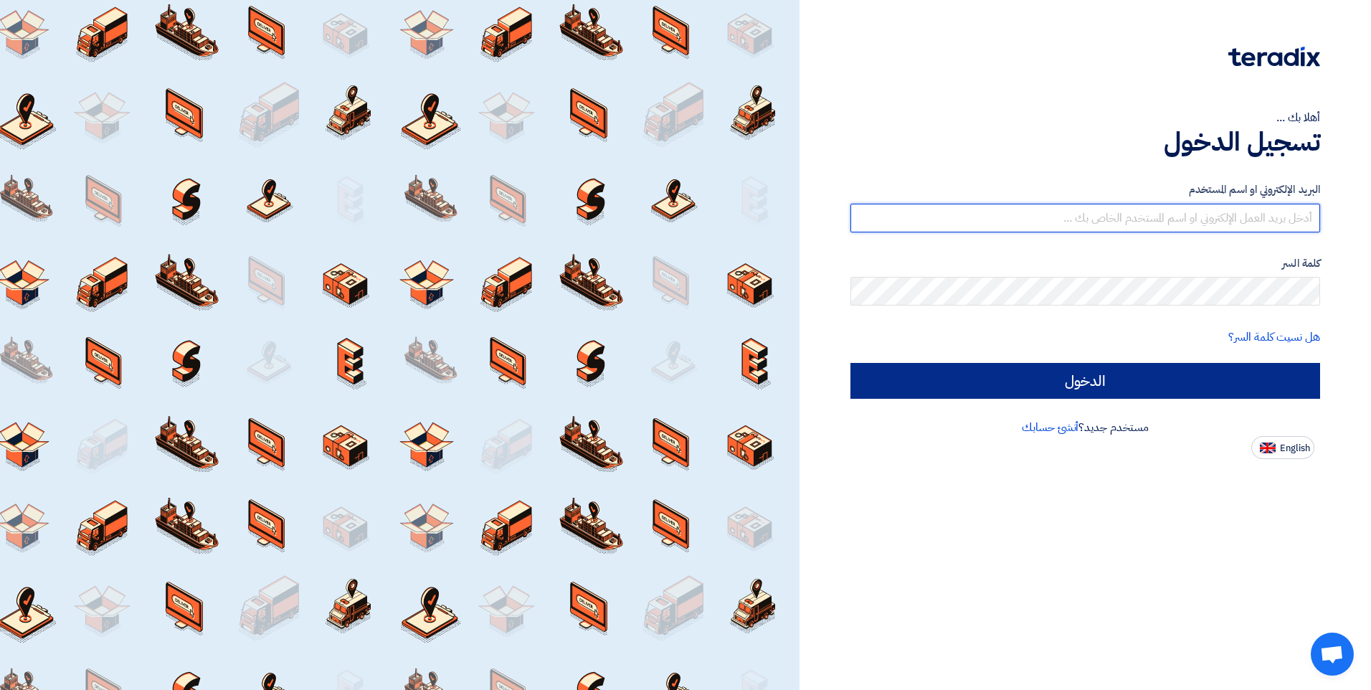
type input "[EMAIL_ADDRESS][DOMAIN_NAME]"
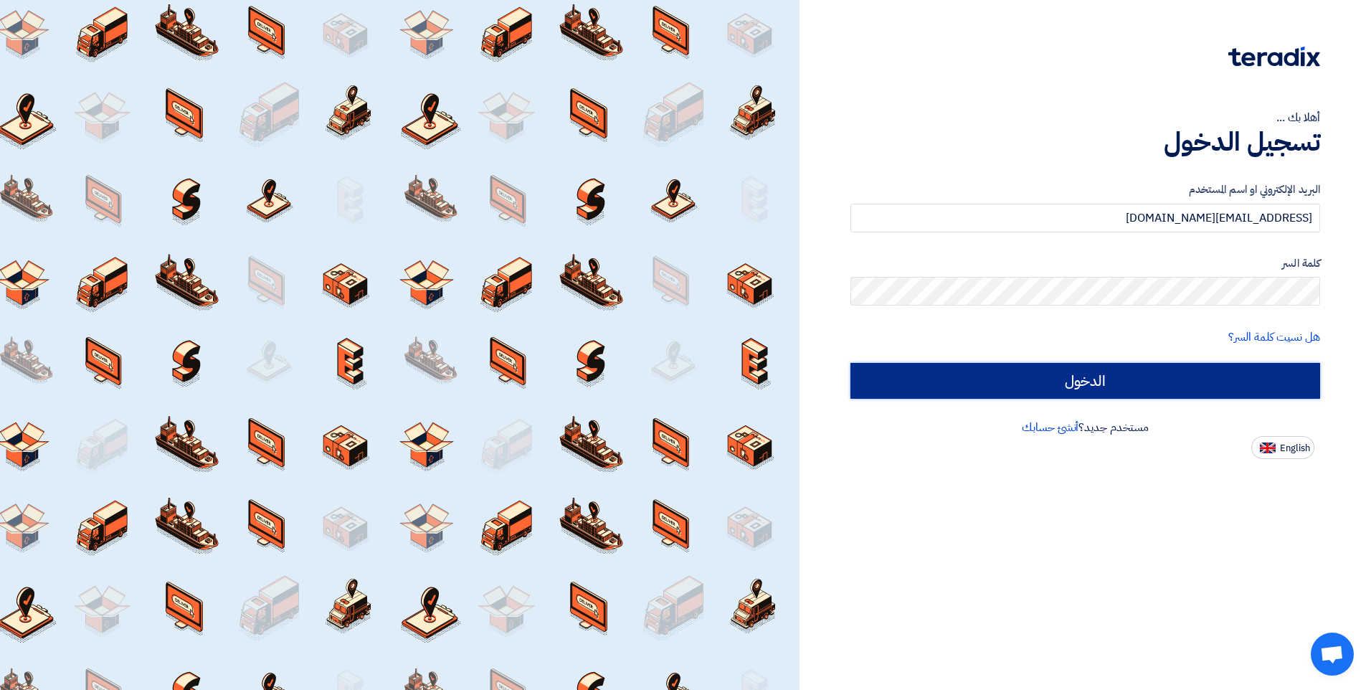
click at [1140, 398] on input "الدخول" at bounding box center [1085, 381] width 470 height 36
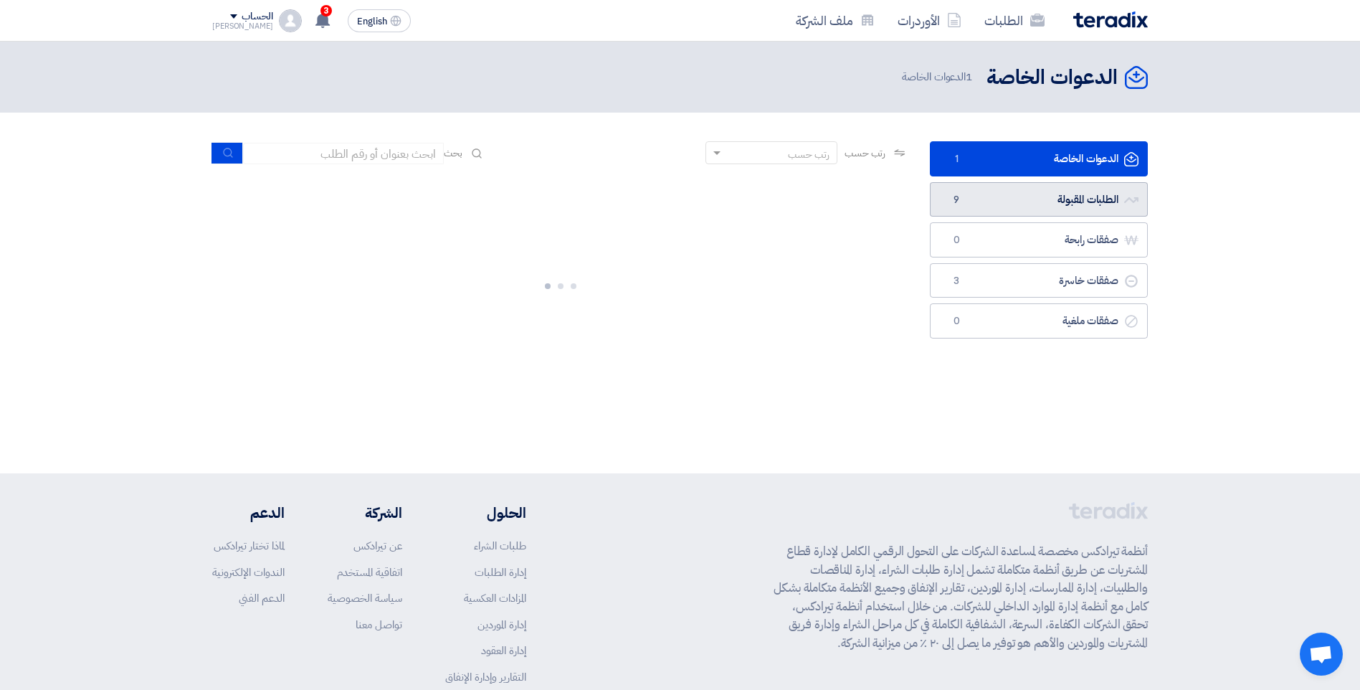
click at [1063, 202] on link "الطلبات المقبولة الطلبات المقبولة 9" at bounding box center [1039, 199] width 218 height 35
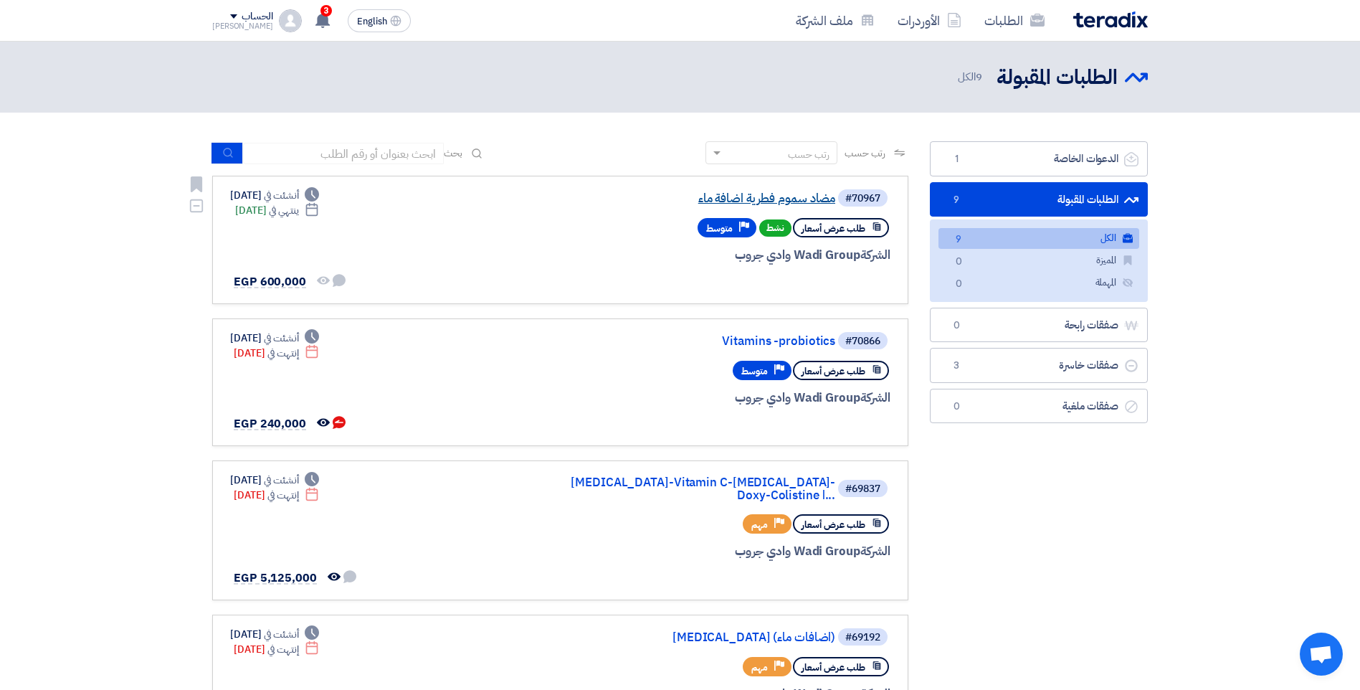
click at [794, 199] on link "مضاد سموم فطرية اضافة ماء" at bounding box center [691, 198] width 287 height 13
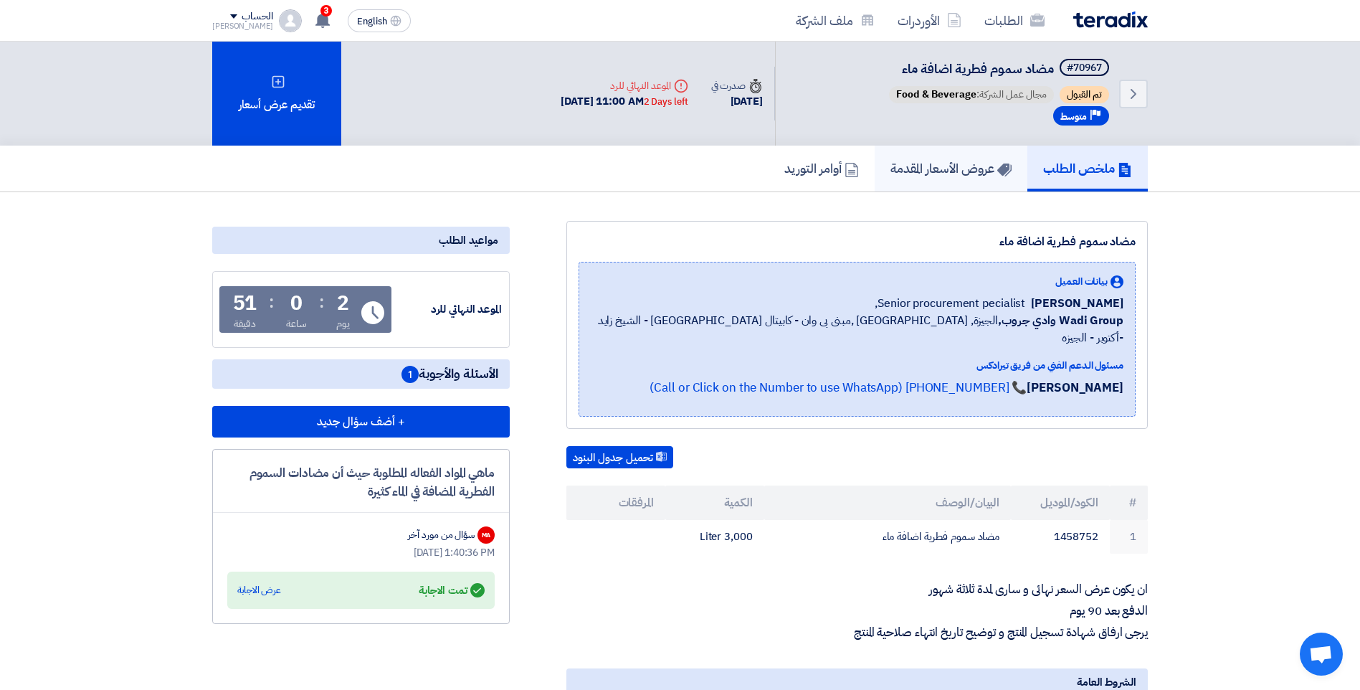
click at [920, 164] on h5 "عروض الأسعار المقدمة" at bounding box center [950, 168] width 121 height 16
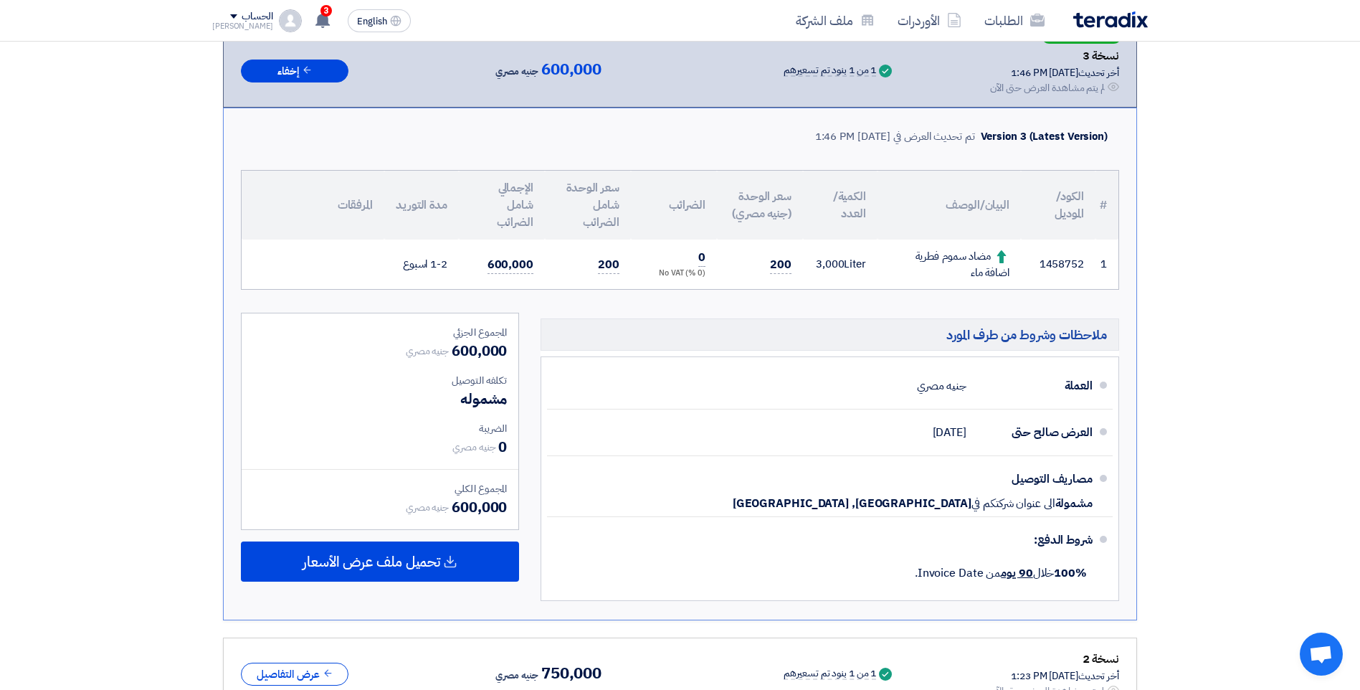
scroll to position [215, 0]
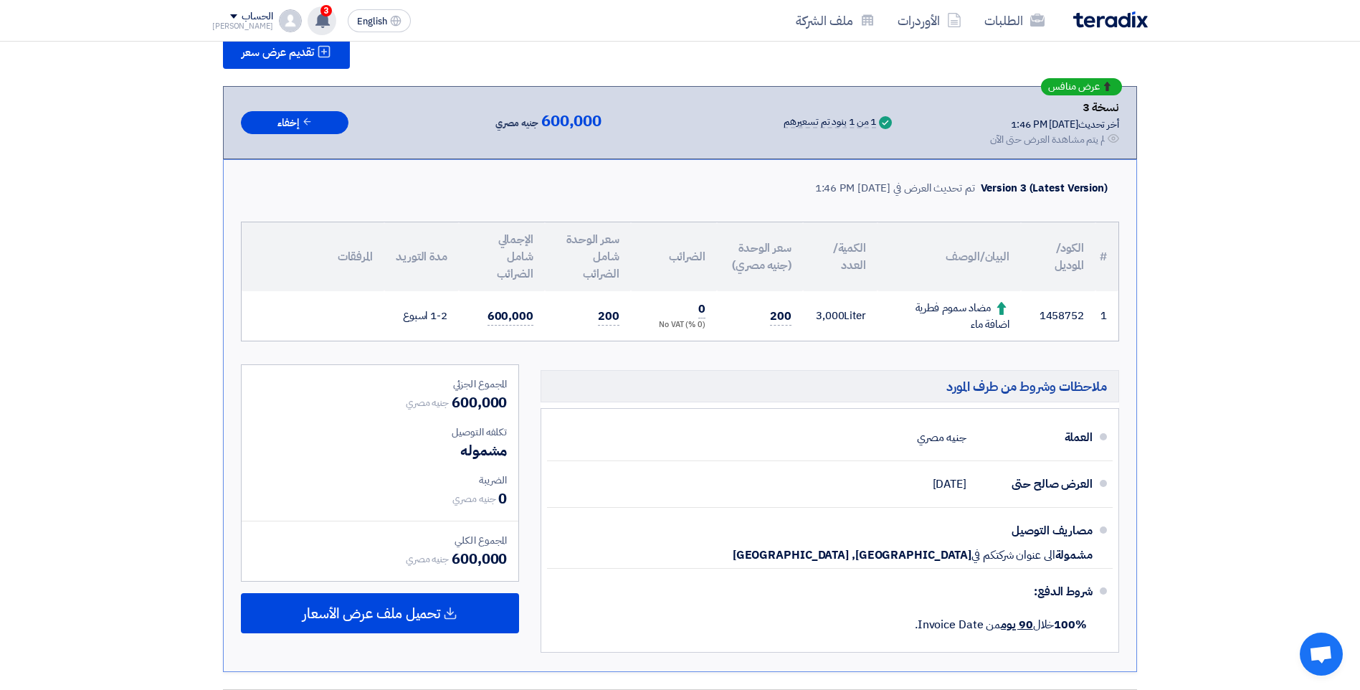
click at [315, 15] on div "3 عرض سعرك لطلب مضاد سموم فطرية اضافة ماء لم يعد الان تنافسي [DATE] عرض سعرك لط…" at bounding box center [322, 20] width 29 height 29
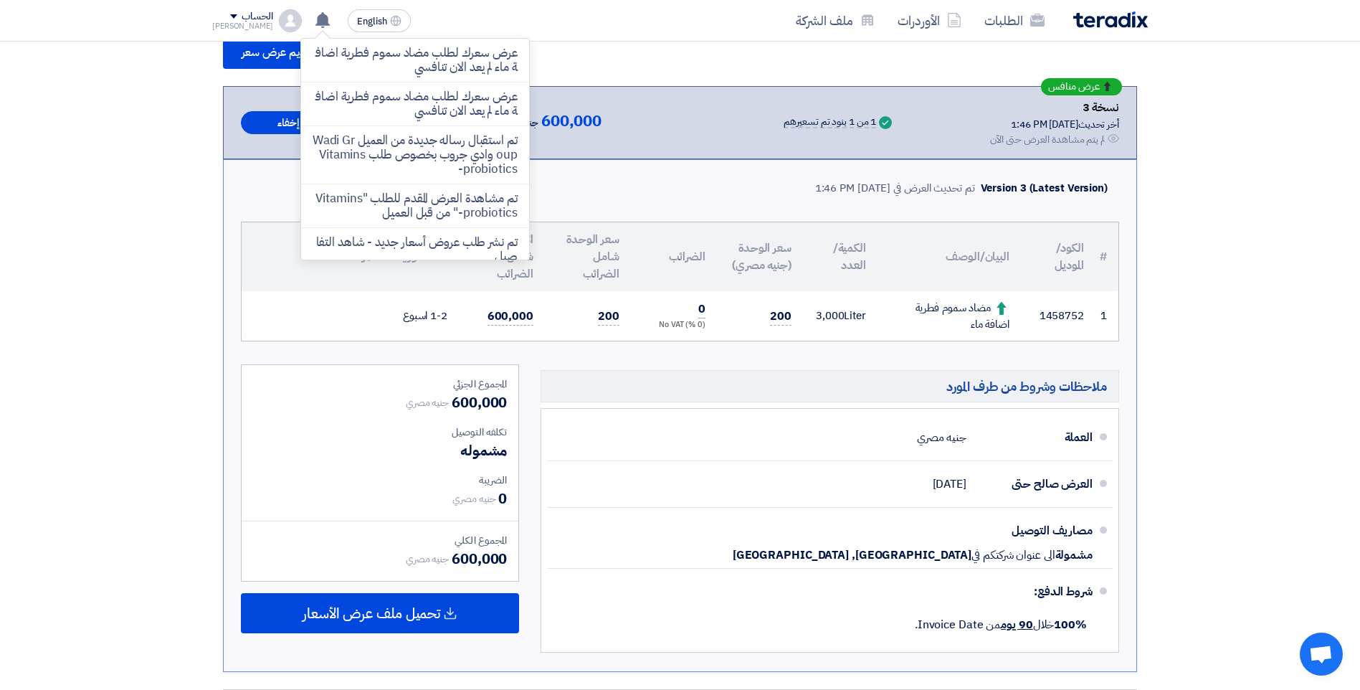
click at [1259, 229] on section "تقديم عرض سعر عرض منافس نسخة 3 أخر تحديث [DATE] 1:46 PM Offer is Seen لم يتم مش…" at bounding box center [680, 443] width 1360 height 932
